Goal: Entertainment & Leisure: Consume media (video, audio)

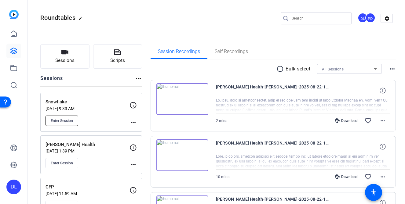
click at [67, 124] on button "Enter Session" at bounding box center [62, 121] width 33 height 10
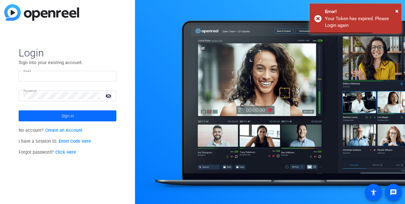
type input "david.lennon@fortune.com"
click at [88, 116] on span at bounding box center [68, 116] width 98 height 15
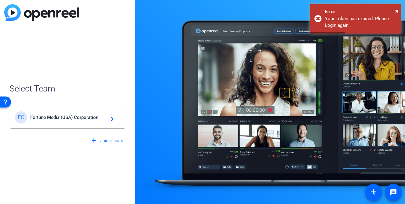
click at [88, 114] on div "FC Fortune Media (USA) Corporation navigate_next" at bounding box center [67, 118] width 105 height 12
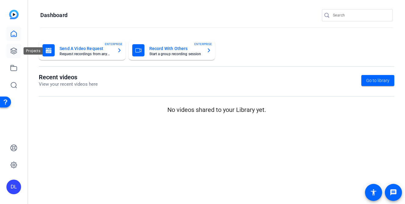
click at [14, 50] on icon at bounding box center [14, 51] width 6 height 6
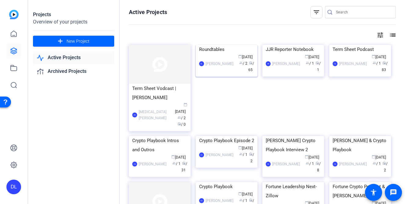
click at [209, 54] on div "Roundtables" at bounding box center [226, 49] width 55 height 9
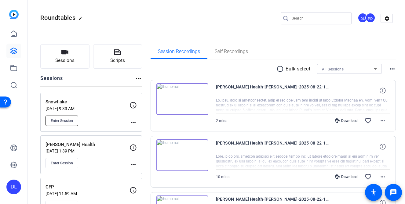
click at [67, 123] on span "Enter Session" at bounding box center [62, 121] width 22 height 5
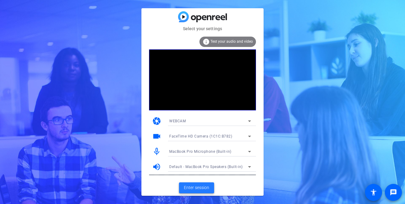
click at [202, 190] on span "Enter session" at bounding box center [196, 188] width 25 height 6
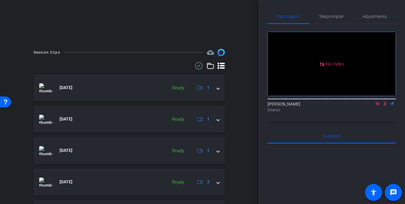
scroll to position [134, 0]
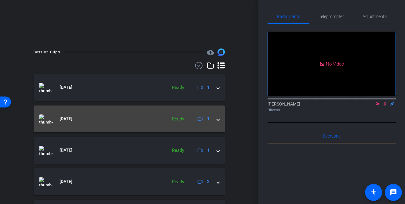
click at [218, 120] on span at bounding box center [218, 119] width 2 height 6
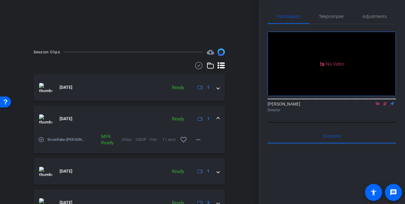
click at [41, 140] on mat-icon "play_circle_outline" at bounding box center [41, 140] width 6 height 6
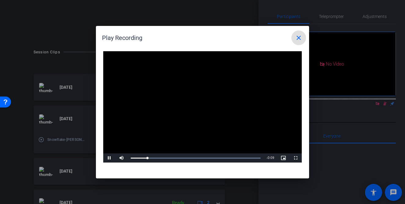
click at [295, 36] on span at bounding box center [299, 38] width 15 height 15
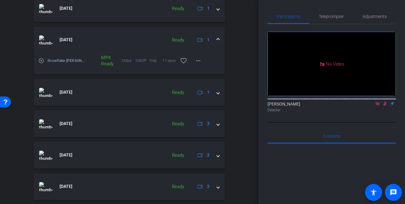
scroll to position [239, 0]
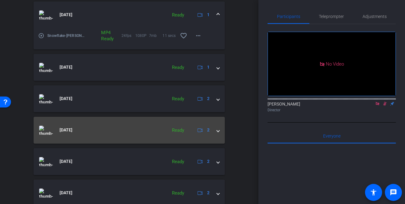
click at [218, 130] on span at bounding box center [218, 130] width 2 height 6
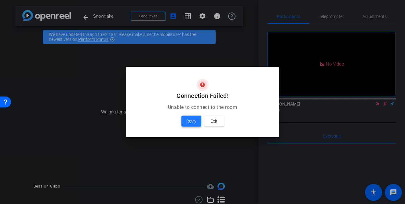
click at [196, 121] on span "Retry" at bounding box center [191, 121] width 10 height 7
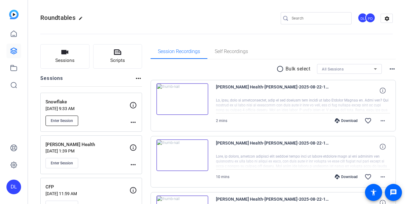
click at [66, 118] on button "Enter Session" at bounding box center [62, 121] width 33 height 10
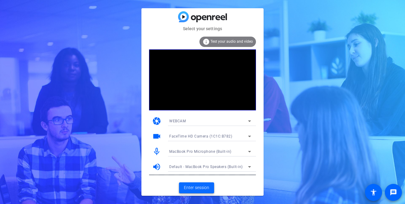
click at [200, 188] on span "Enter session" at bounding box center [196, 188] width 25 height 6
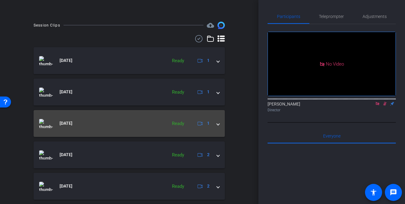
scroll to position [163, 0]
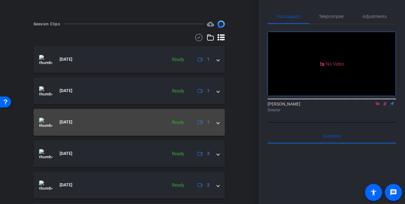
click at [221, 123] on mat-expansion-panel-header "[DATE] Ready 1" at bounding box center [129, 122] width 191 height 27
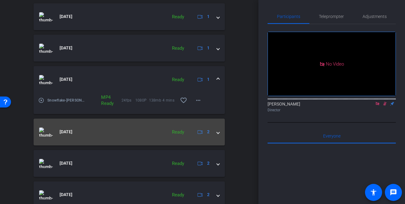
scroll to position [218, 0]
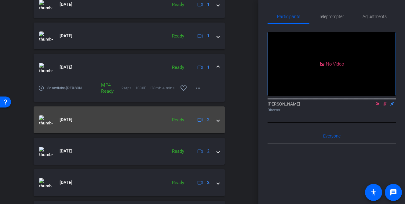
click at [221, 119] on mat-expansion-panel-header "[DATE] Ready 2" at bounding box center [129, 120] width 191 height 27
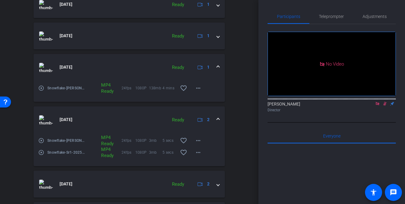
click at [42, 152] on mat-icon "play_circle_outline" at bounding box center [41, 153] width 6 height 6
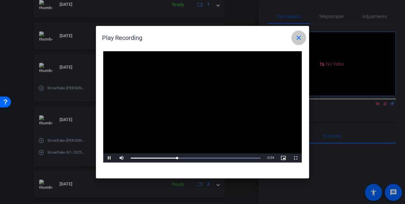
click at [297, 35] on mat-icon "close" at bounding box center [298, 37] width 7 height 7
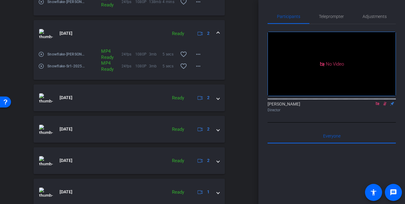
scroll to position [328, 0]
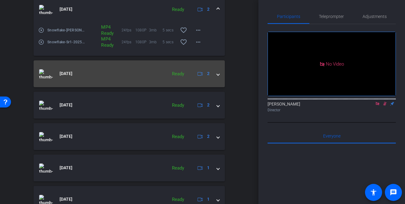
click at [218, 74] on span at bounding box center [218, 74] width 2 height 6
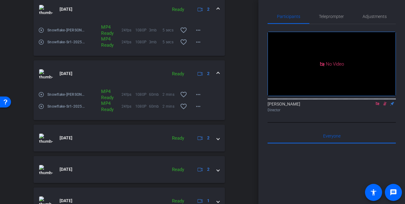
click at [42, 106] on mat-icon "play_circle_outline" at bounding box center [41, 107] width 6 height 6
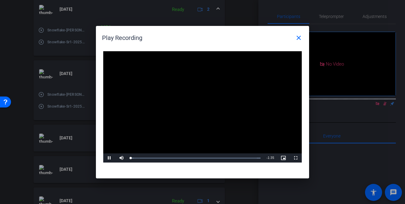
click at [195, 109] on video "Video Player" at bounding box center [202, 107] width 199 height 112
click at [111, 158] on span "Video Player" at bounding box center [109, 158] width 12 height 0
click at [164, 159] on div "Loaded : 100.00% 0:24 0:00" at bounding box center [196, 158] width 136 height 9
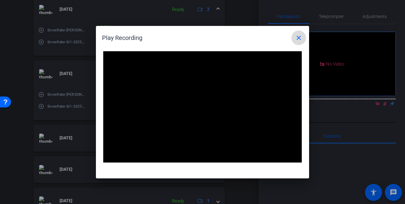
click at [301, 37] on mat-icon "close" at bounding box center [298, 37] width 7 height 7
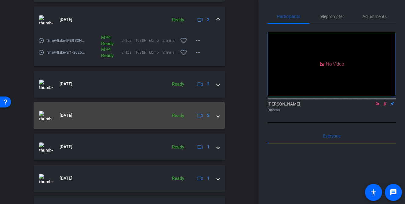
scroll to position [388, 0]
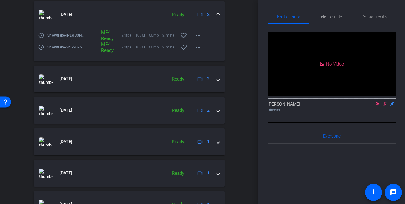
click at [41, 46] on mat-icon "play_circle_outline" at bounding box center [41, 47] width 6 height 6
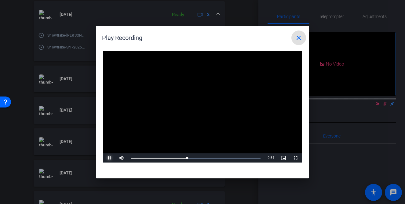
click at [110, 158] on span "Video Player" at bounding box center [109, 158] width 12 height 0
click at [298, 39] on mat-icon "close" at bounding box center [298, 37] width 7 height 7
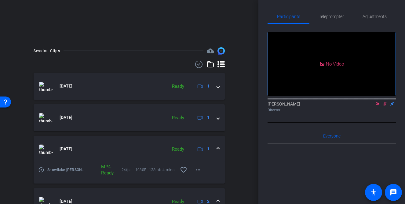
scroll to position [0, 0]
